Goal: Communication & Community: Participate in discussion

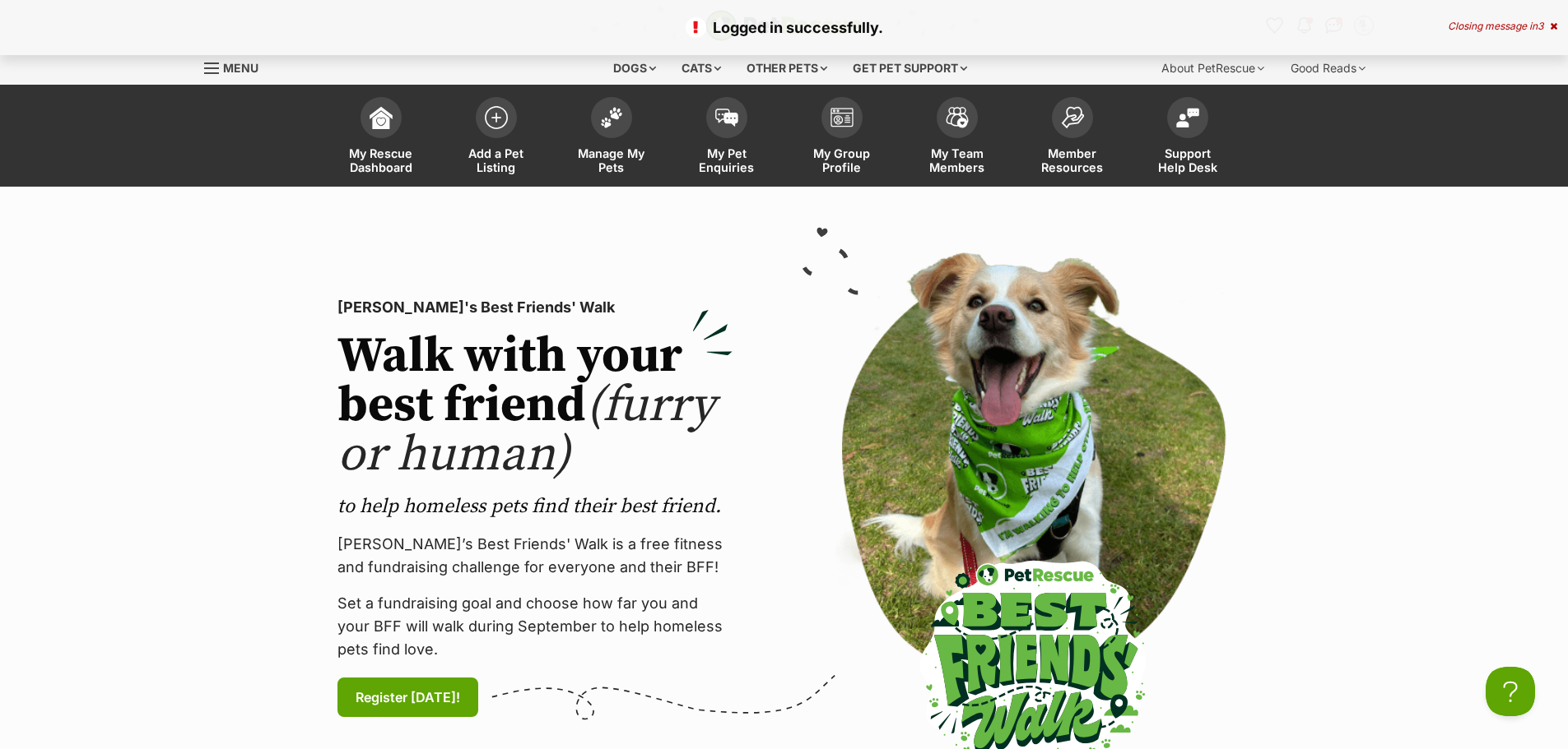
click at [1550, 25] on icon at bounding box center [1553, 26] width 7 height 10
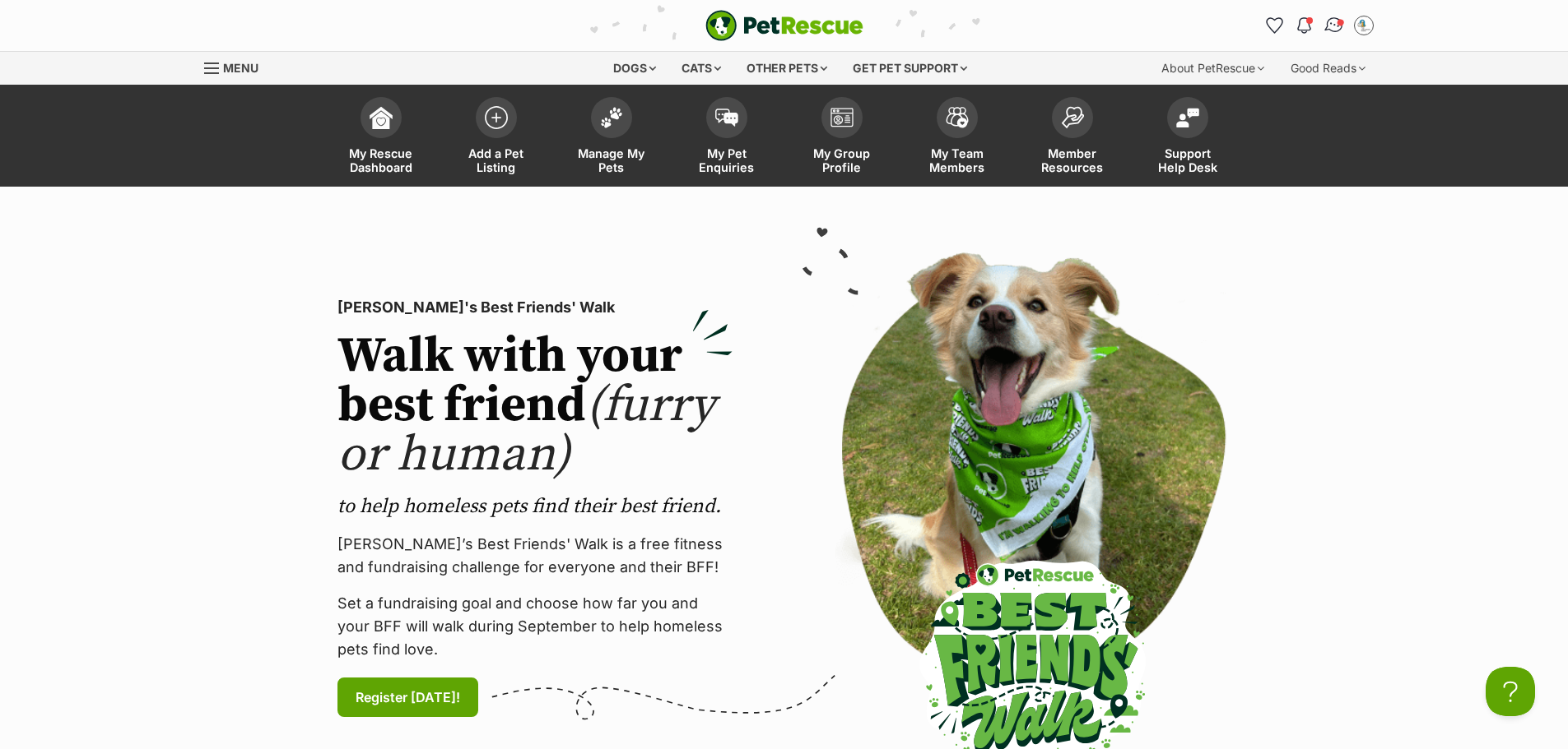
click at [1331, 21] on img "Conversations" at bounding box center [1333, 26] width 22 height 21
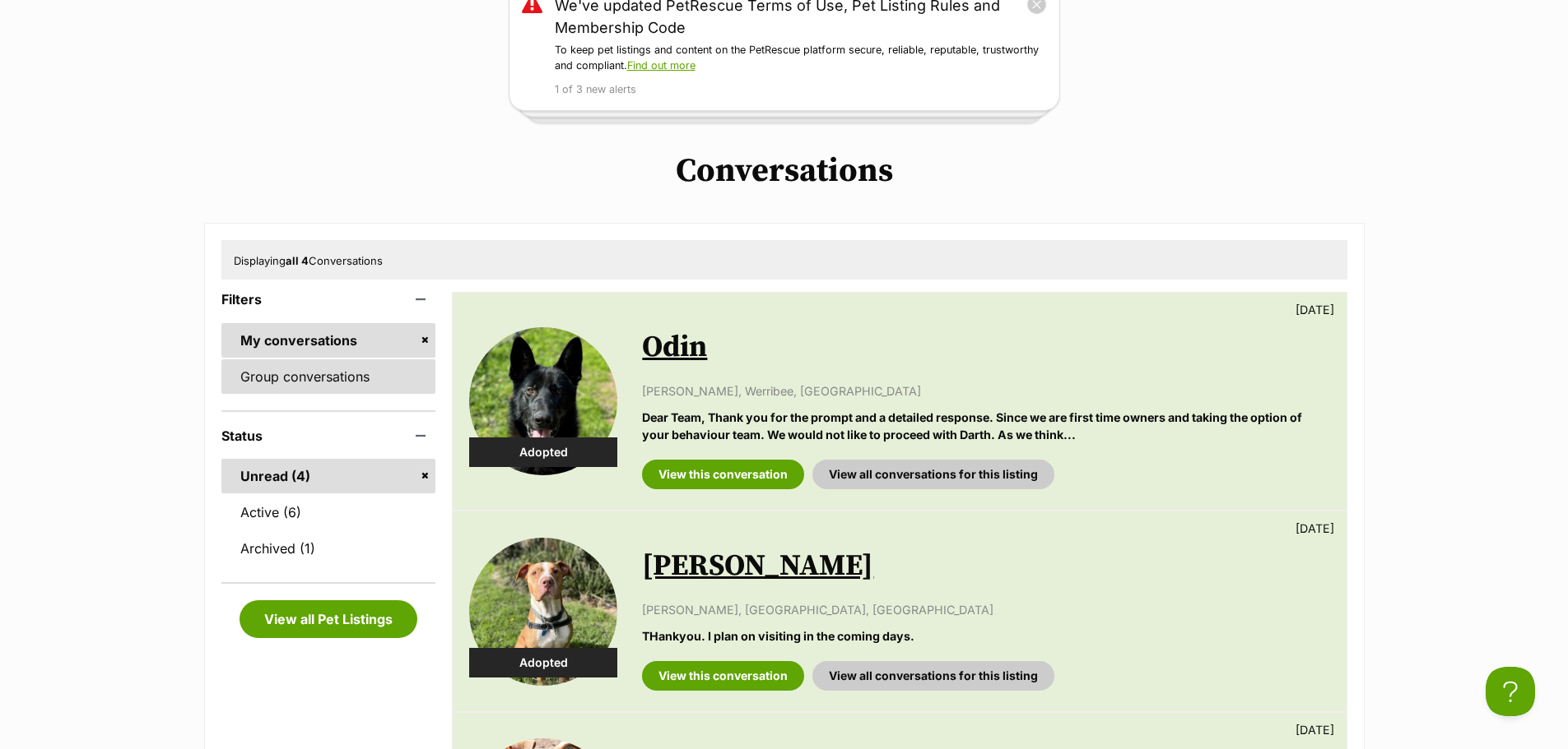
click at [291, 372] on link "Group conversations" at bounding box center [329, 377] width 215 height 35
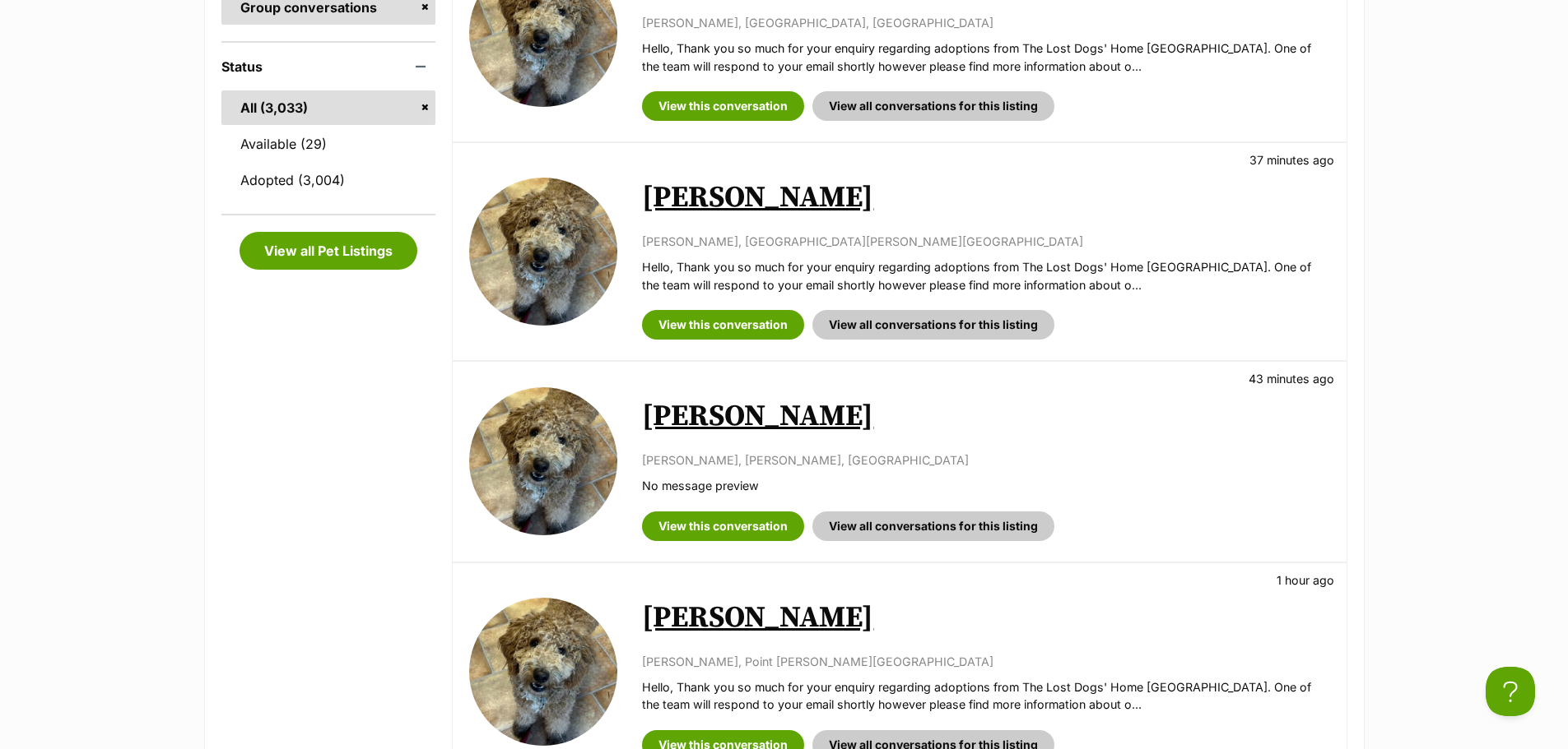
scroll to position [576, 0]
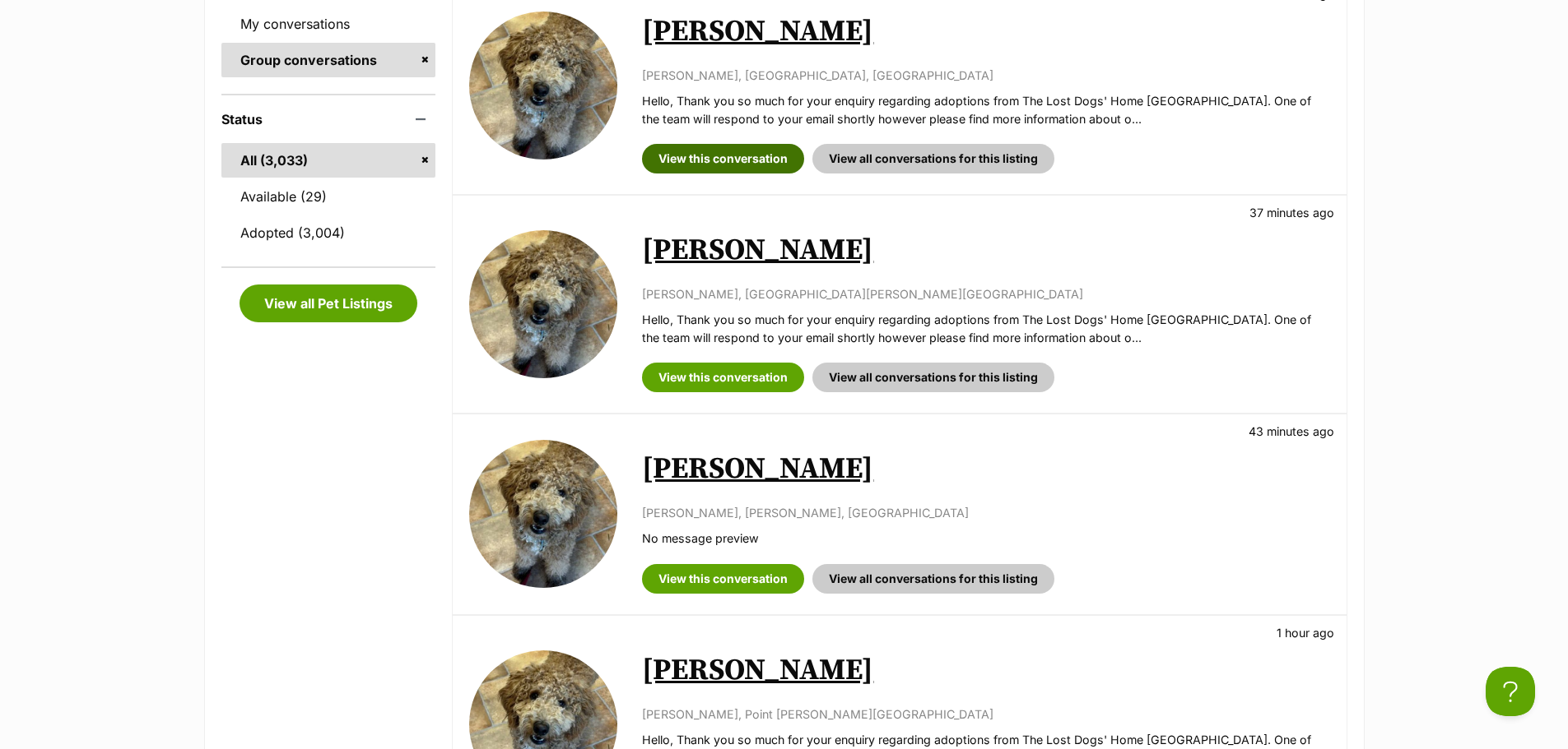
click at [692, 152] on link "View this conversation" at bounding box center [723, 159] width 162 height 30
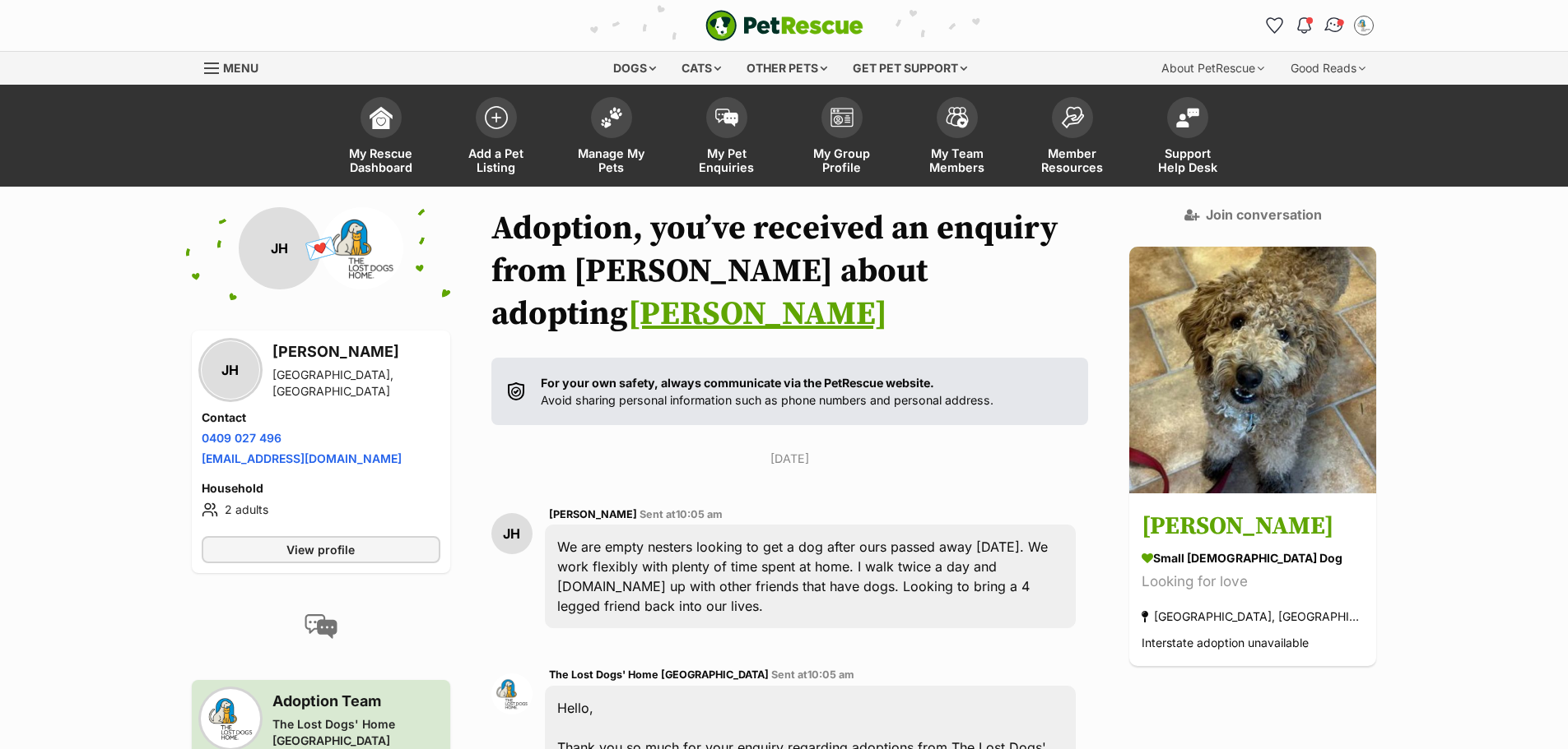
click at [1334, 25] on img "Conversations" at bounding box center [1333, 26] width 22 height 21
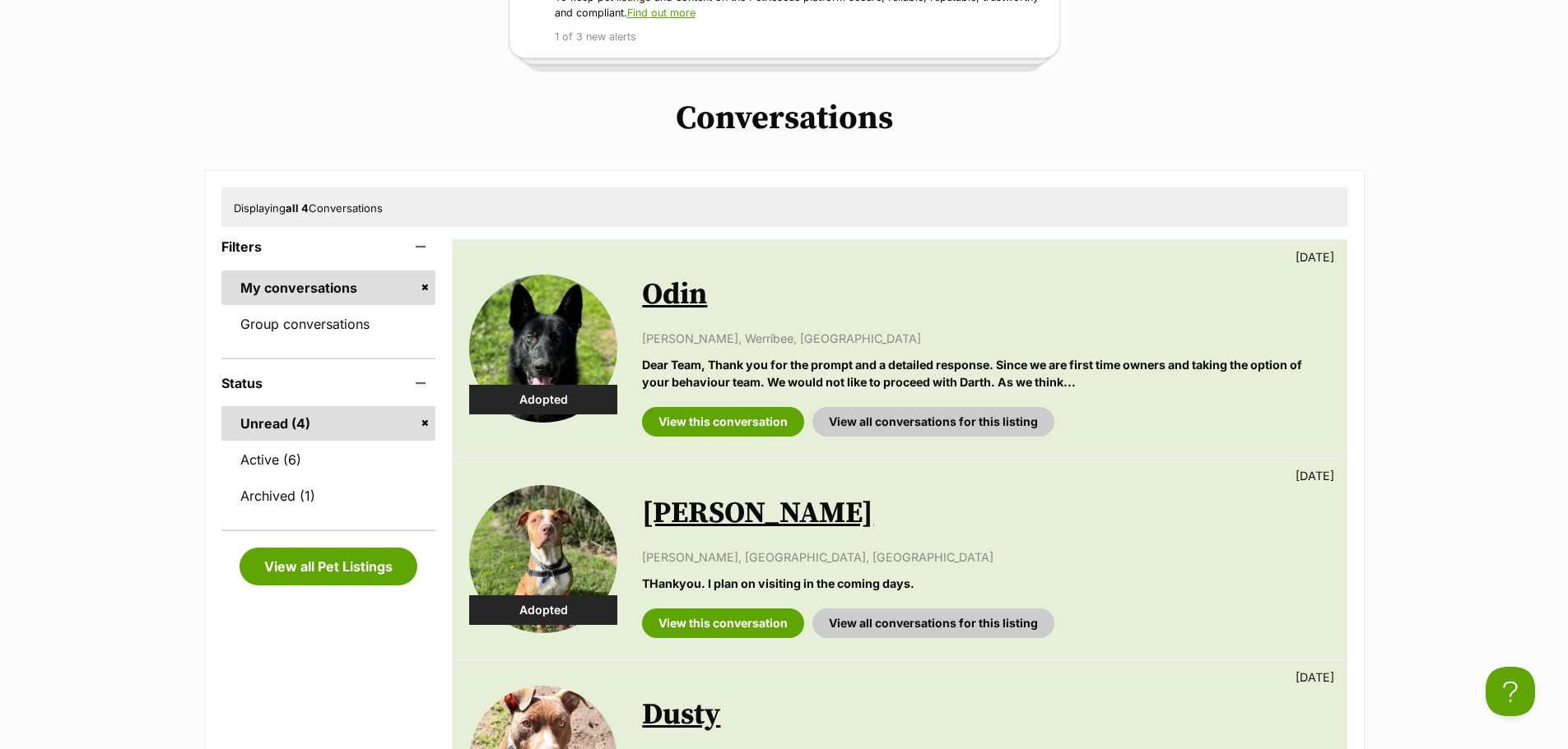
scroll to position [329, 0]
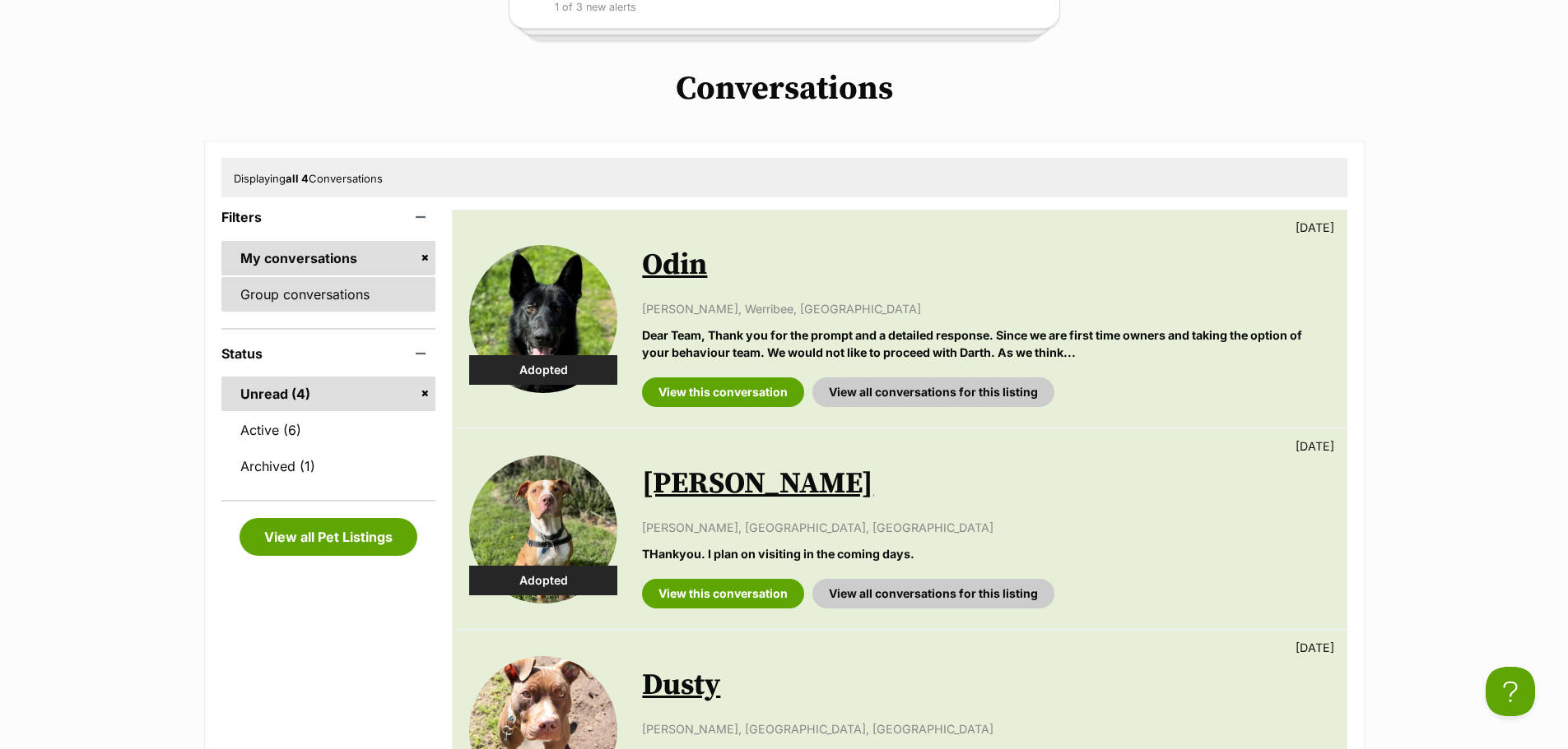
click at [292, 301] on link "Group conversations" at bounding box center [329, 294] width 215 height 35
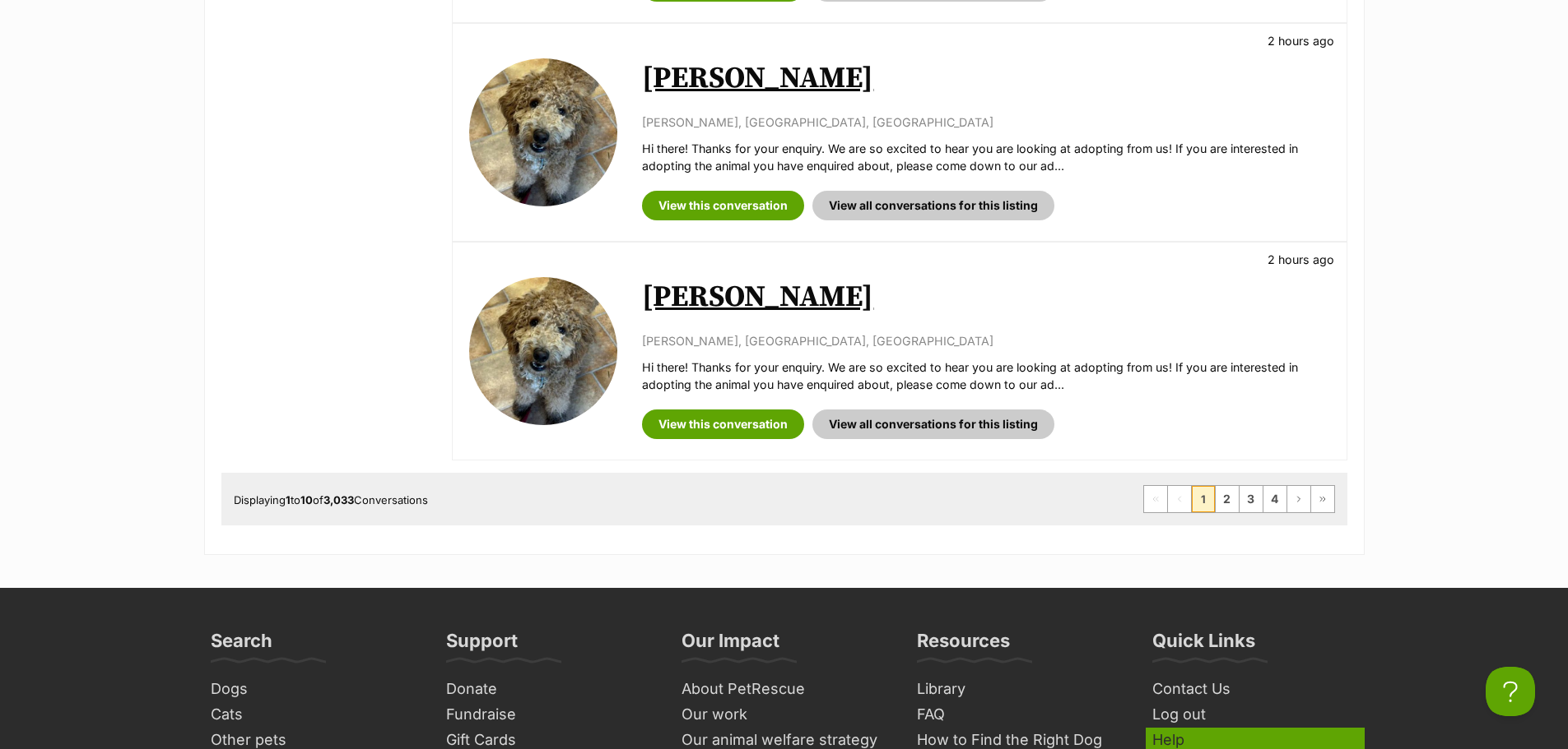
scroll to position [2468, 0]
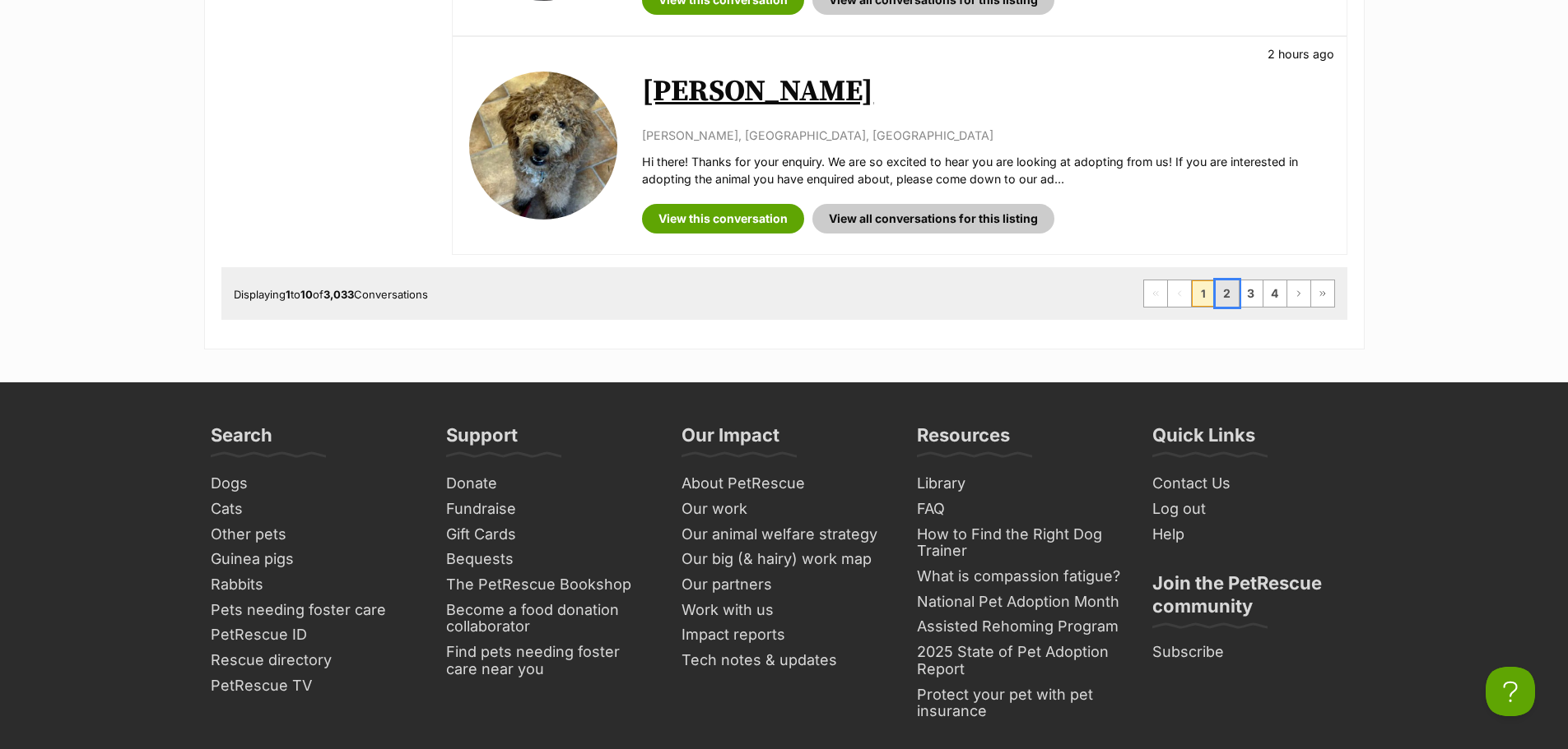
click at [1233, 293] on link "2" at bounding box center [1227, 293] width 23 height 26
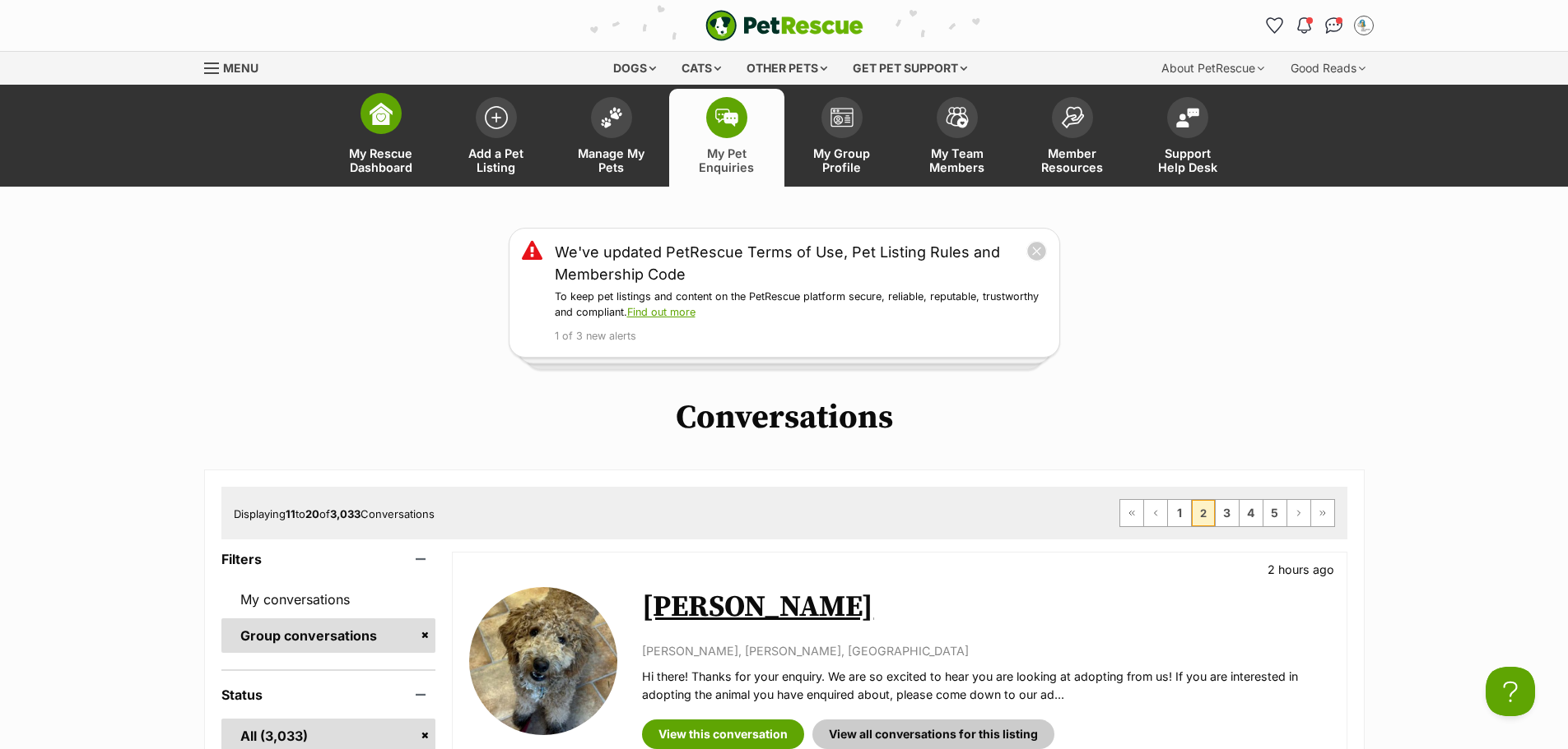
click at [377, 129] on span at bounding box center [381, 114] width 41 height 41
